Goal: Register for event/course

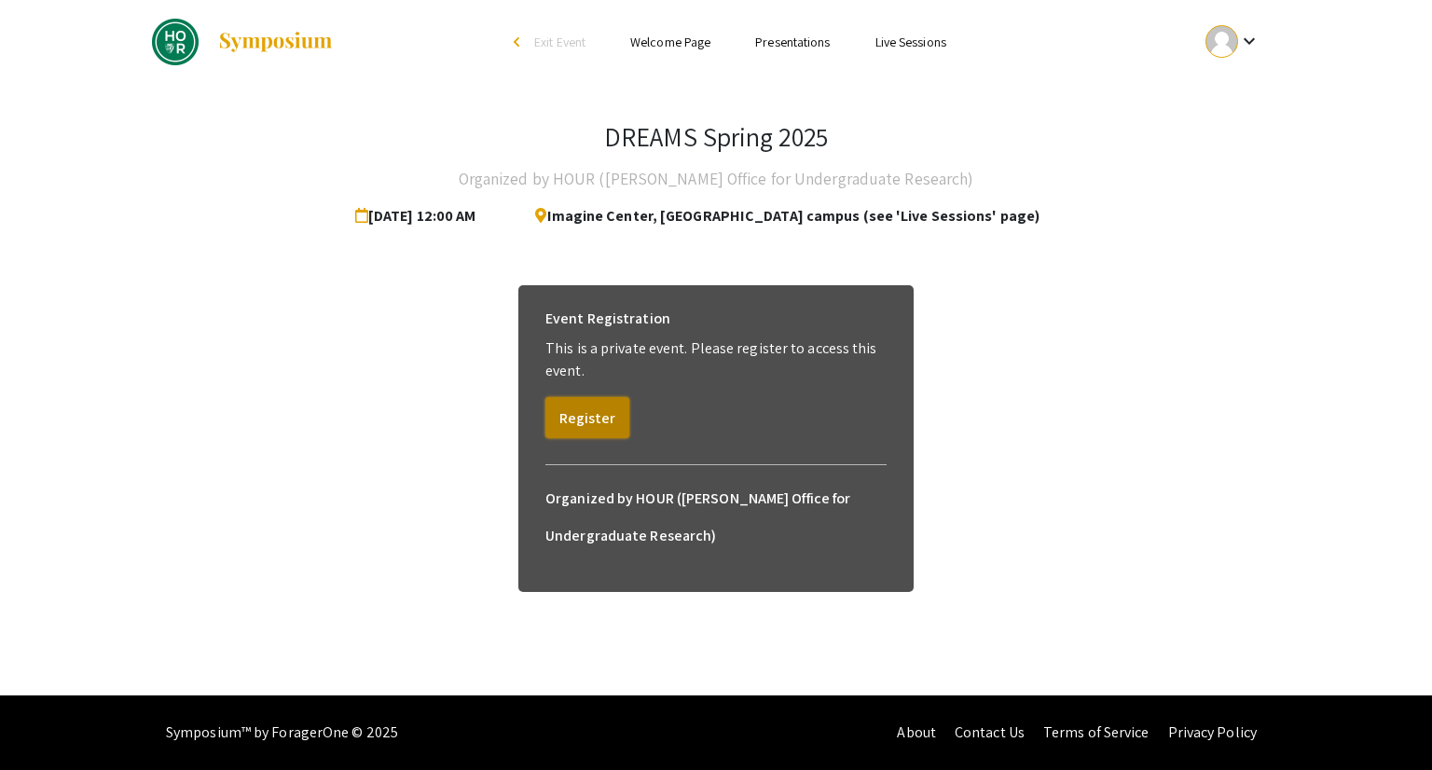
click at [591, 405] on button "Register" at bounding box center [587, 417] width 84 height 41
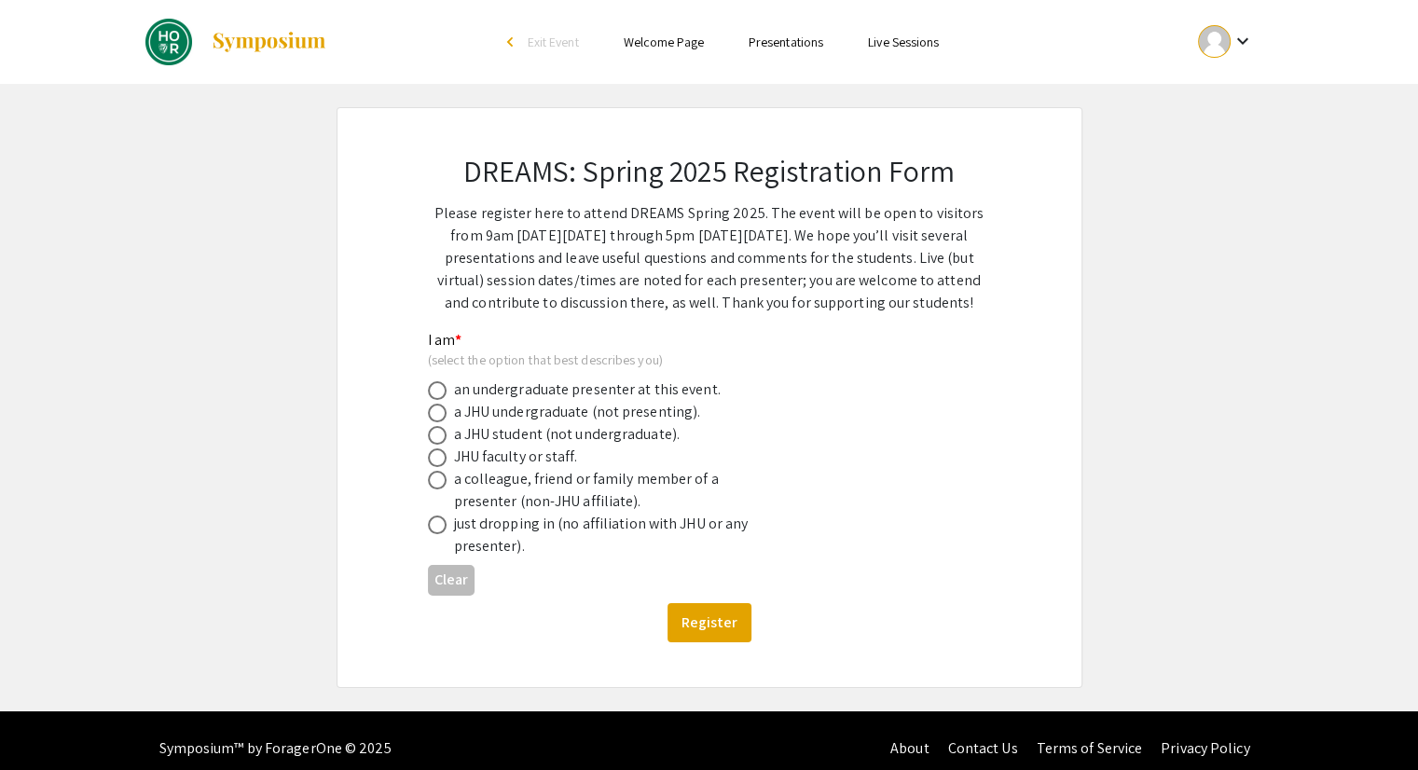
click at [569, 401] on div "a JHU undergraduate (not presenting)." at bounding box center [577, 412] width 247 height 22
click at [505, 524] on div "just dropping in (no affiliation with JHU or any presenter)." at bounding box center [617, 535] width 326 height 45
click at [452, 476] on label at bounding box center [441, 480] width 26 height 19
click at [446, 476] on input "radio" at bounding box center [437, 480] width 19 height 19
radio input "true"
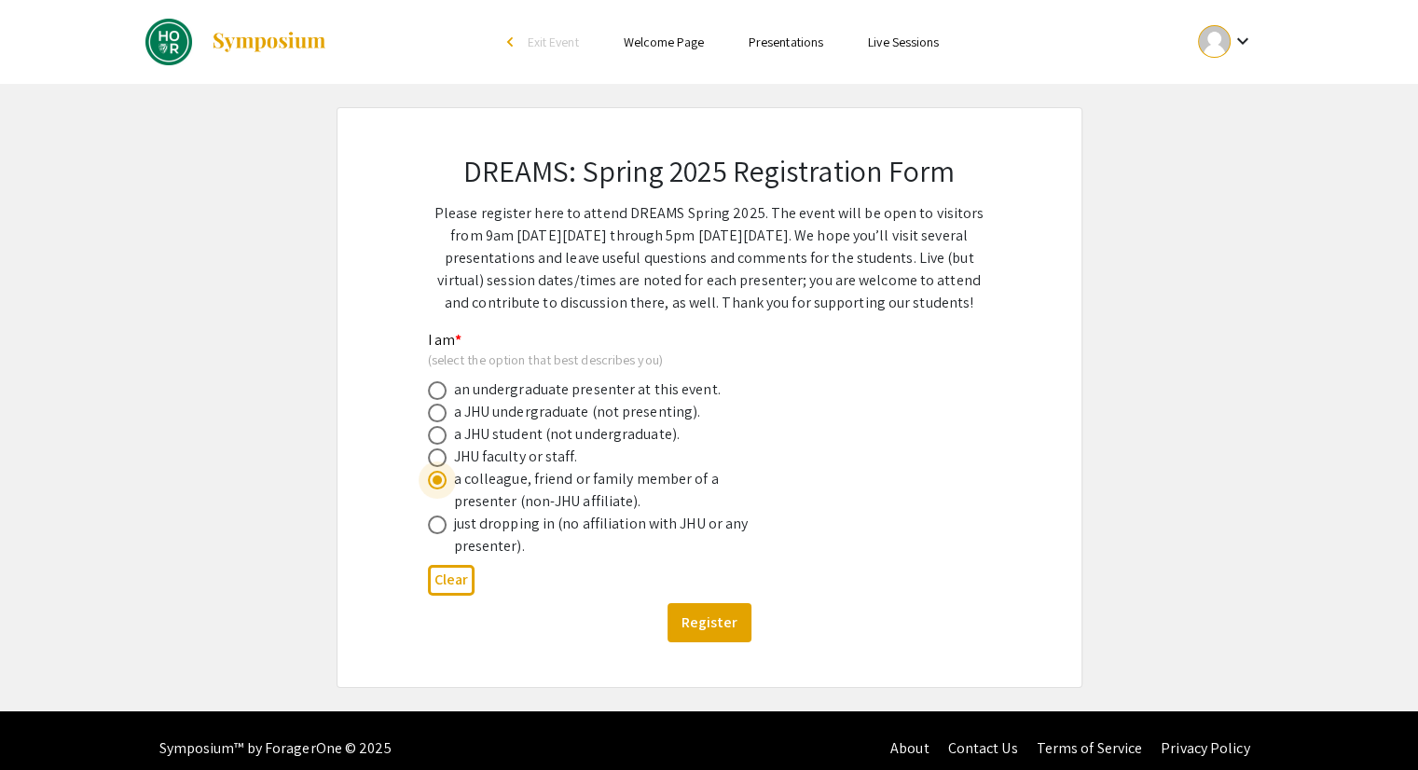
click at [440, 453] on span at bounding box center [437, 457] width 19 height 19
click at [440, 453] on input "radio" at bounding box center [437, 457] width 19 height 19
radio input "true"
click at [703, 622] on button "Register" at bounding box center [709, 622] width 84 height 39
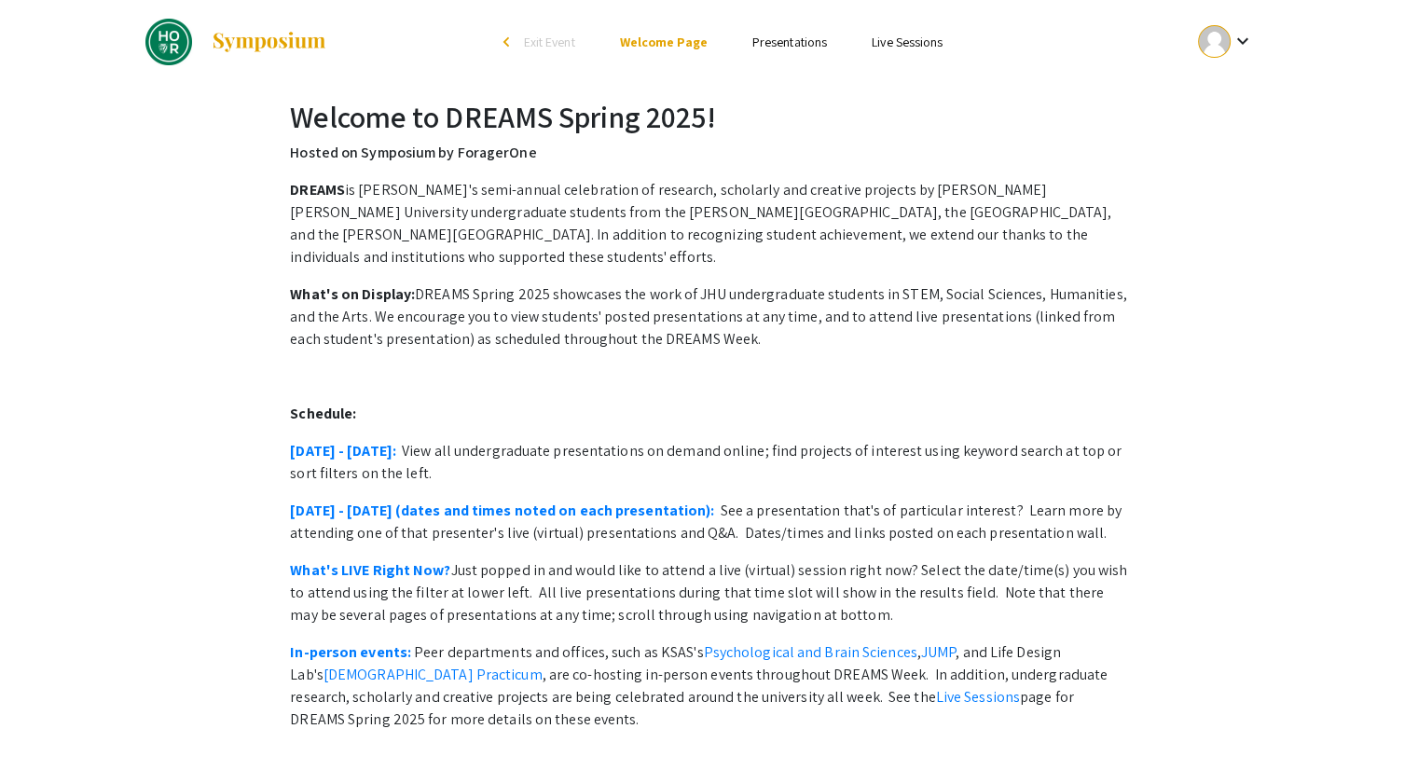
click at [1228, 36] on div at bounding box center [1214, 41] width 33 height 33
click at [808, 28] on div at bounding box center [709, 385] width 1418 height 770
click at [807, 34] on link "Presentations" at bounding box center [789, 42] width 75 height 17
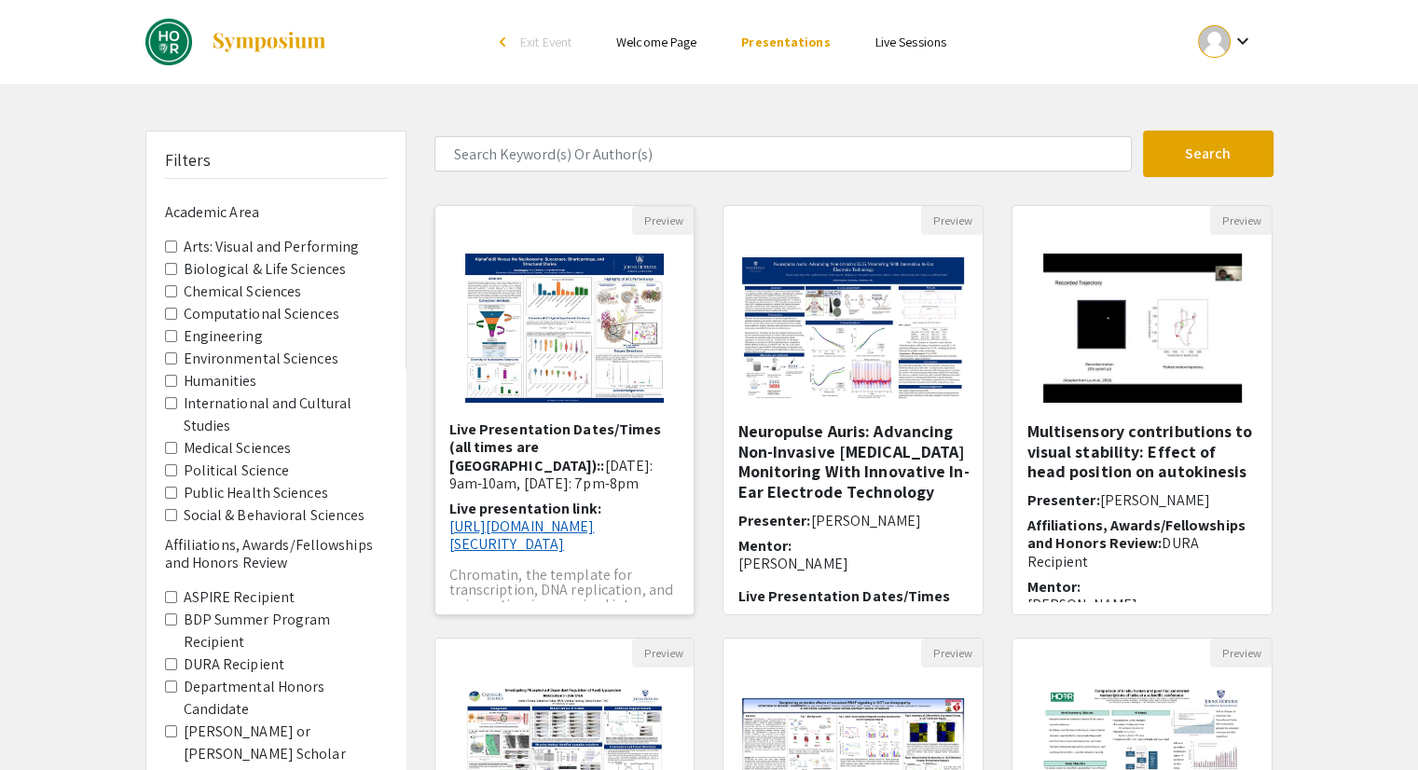
scroll to position [205, 0]
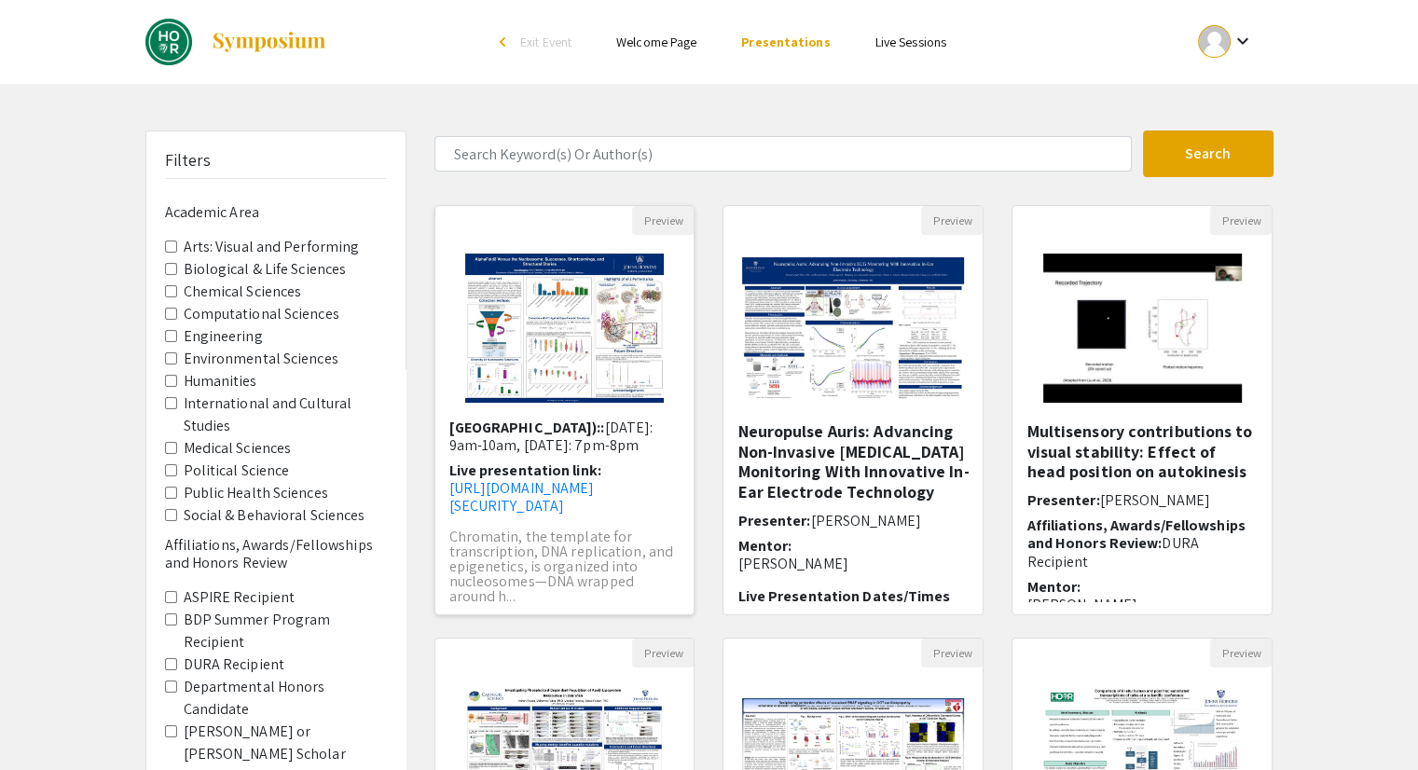
click at [564, 549] on p "Chromatin, the template for transcription, DNA replication, and epigenetics, is…" at bounding box center [564, 566] width 231 height 75
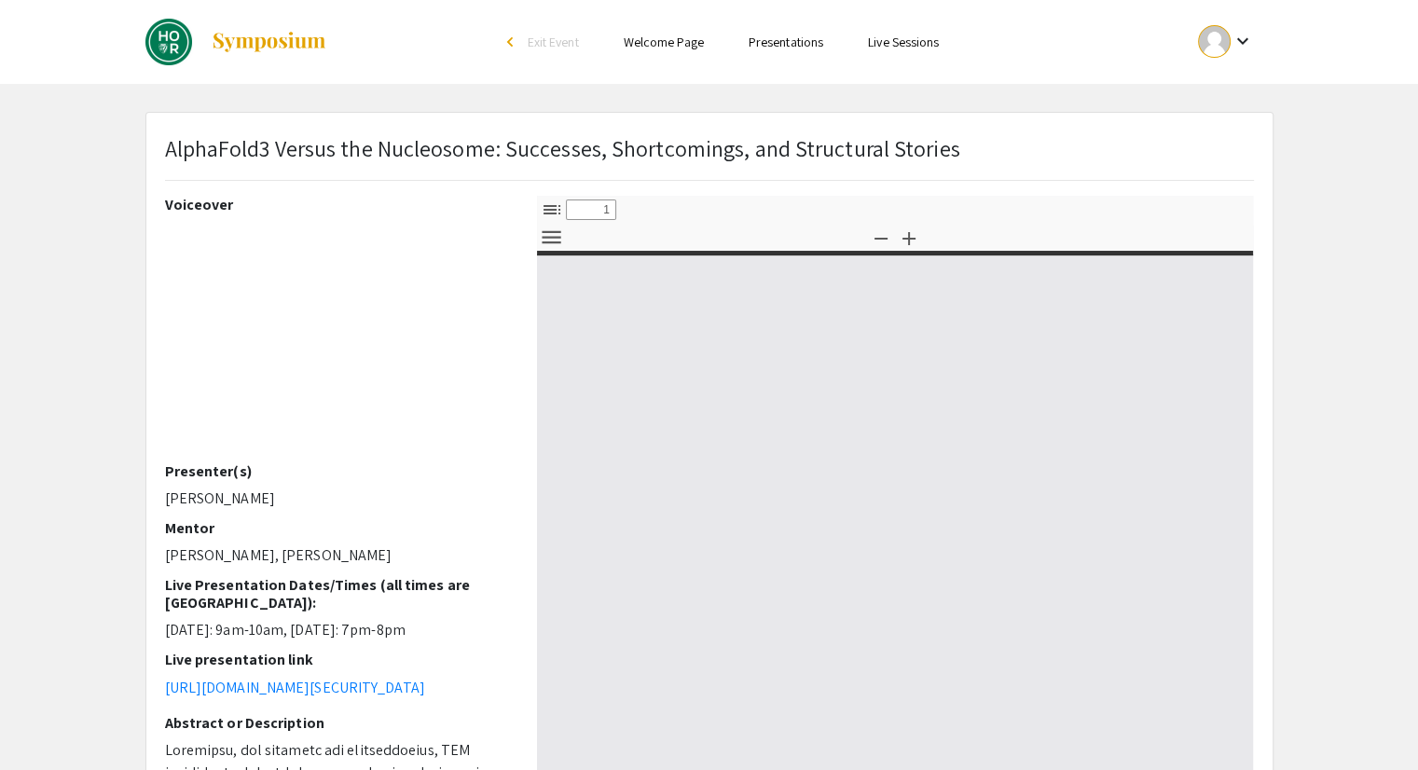
select select "custom"
type input "0"
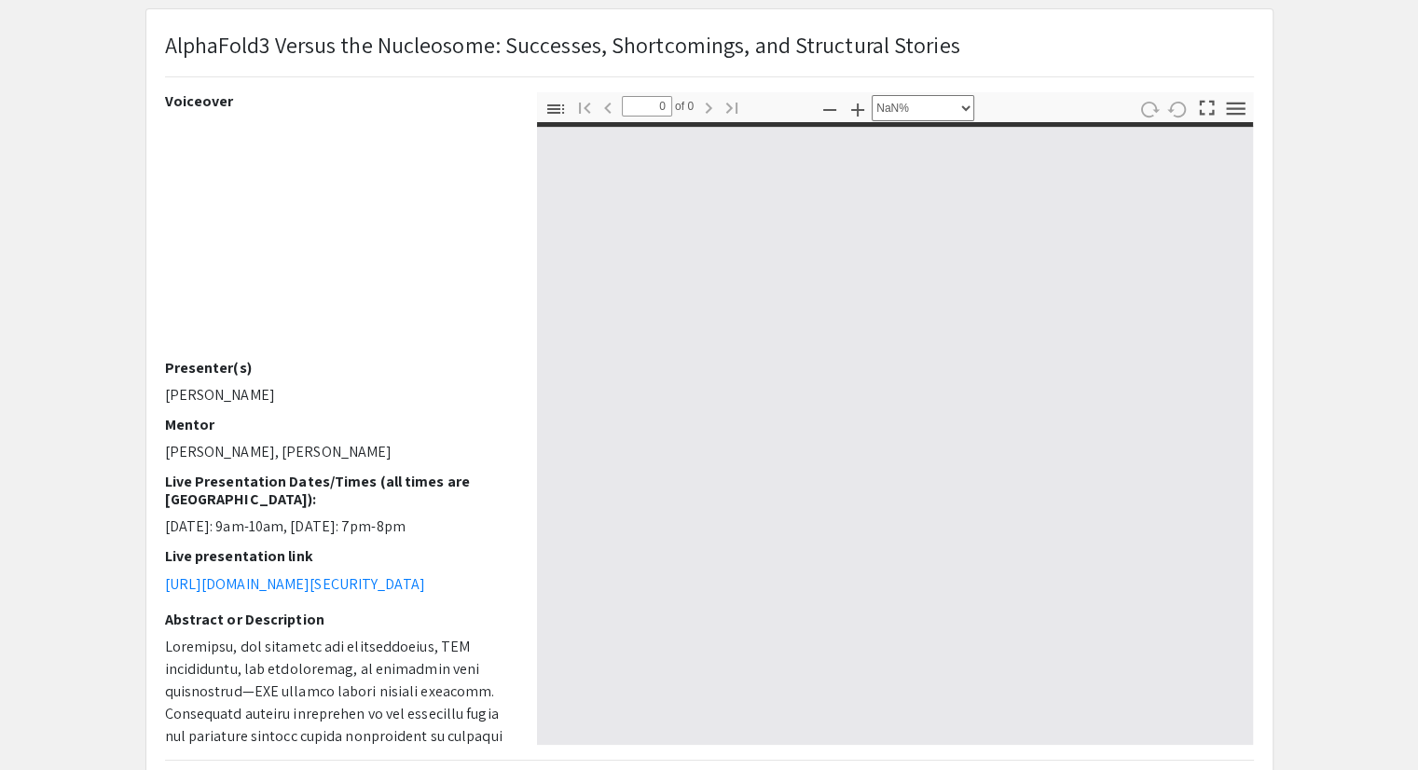
select select "auto"
type input "1"
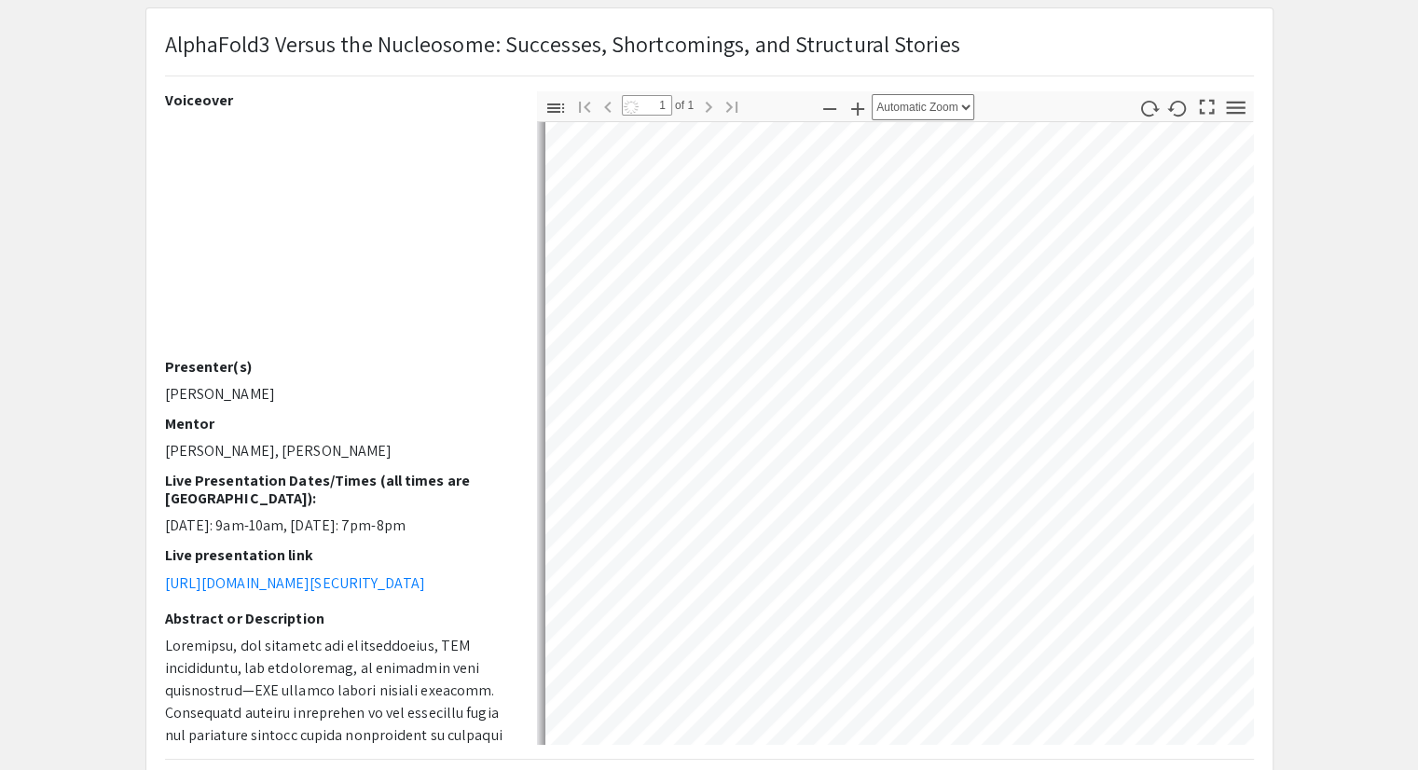
select select "auto"
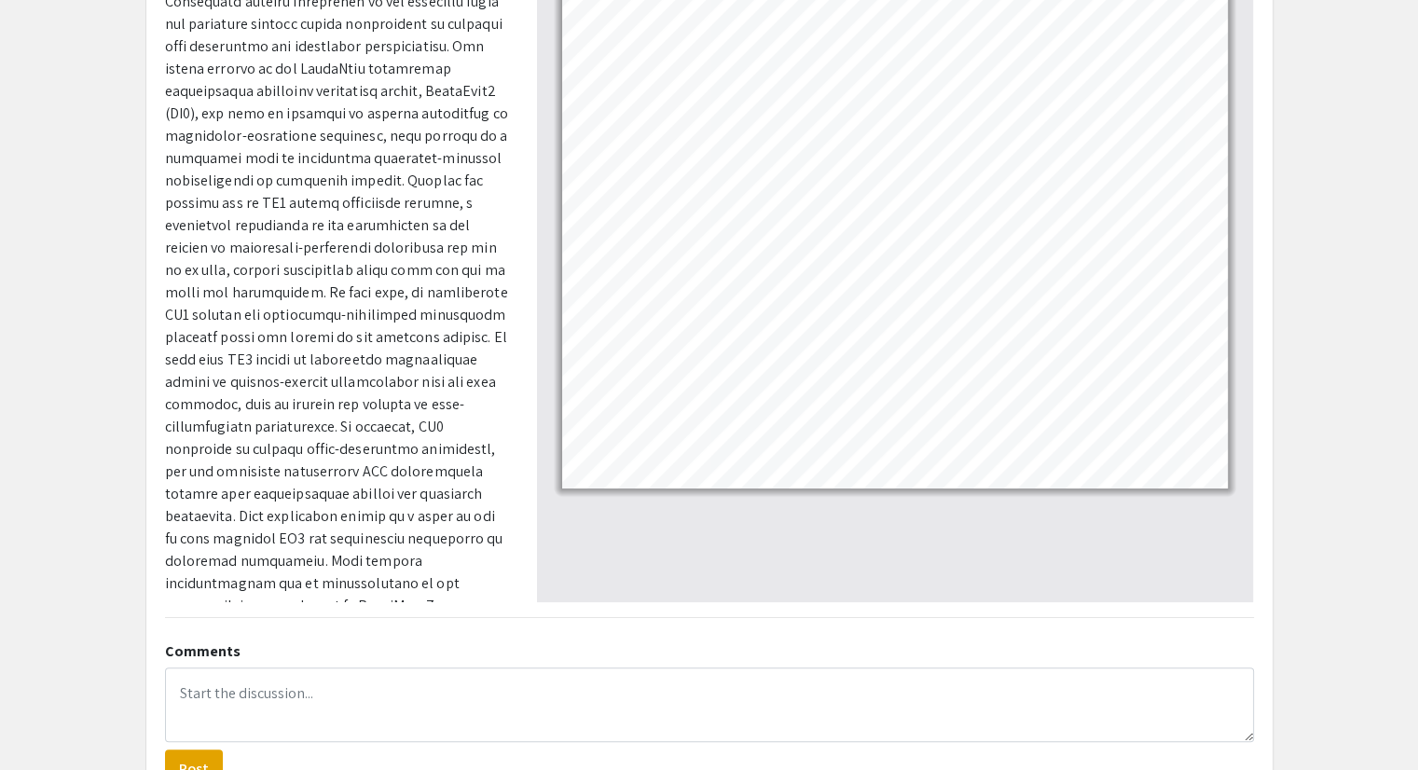
scroll to position [684, 0]
